Goal: Task Accomplishment & Management: Manage account settings

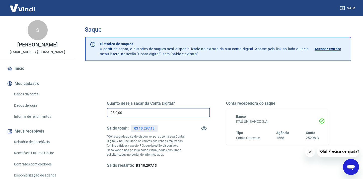
click at [180, 111] on input "R$ 0,00" at bounding box center [158, 112] width 103 height 9
type input "R$ 10.297,00"
click at [313, 152] on button "Fechar mensagem da empresa" at bounding box center [310, 152] width 10 height 10
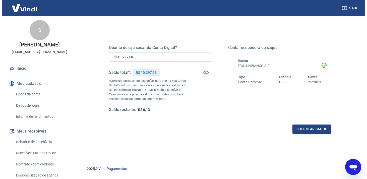
scroll to position [69, 0]
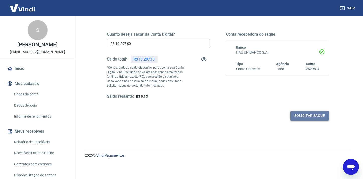
click at [309, 114] on button "Solicitar saque" at bounding box center [309, 115] width 39 height 9
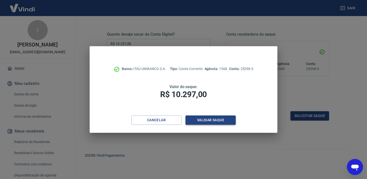
click at [210, 120] on button "Validar saque" at bounding box center [211, 119] width 50 height 9
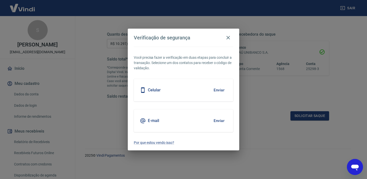
click at [214, 121] on button "Enviar" at bounding box center [219, 120] width 16 height 11
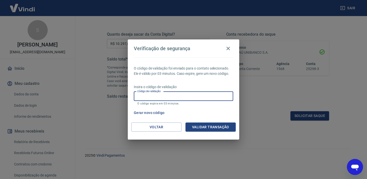
click at [205, 99] on input "Código de validação" at bounding box center [183, 96] width 99 height 9
type input "942280"
click at [222, 125] on button "Validar transação" at bounding box center [211, 127] width 50 height 9
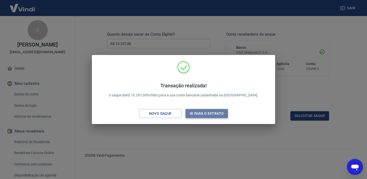
click at [210, 113] on button "Ir para o extrato" at bounding box center [207, 113] width 42 height 9
